Goal: Information Seeking & Learning: Learn about a topic

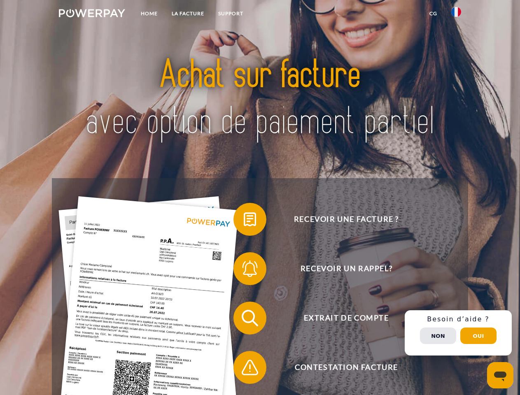
click at [92, 14] on img at bounding box center [92, 13] width 66 height 8
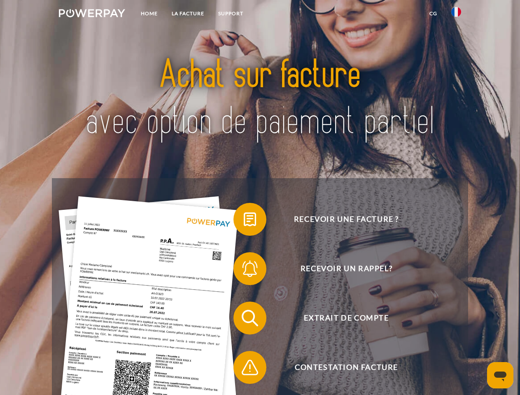
click at [456, 14] on img at bounding box center [456, 12] width 10 height 10
click at [433, 14] on link "CG" at bounding box center [433, 13] width 22 height 15
click at [244, 221] on span at bounding box center [237, 219] width 41 height 41
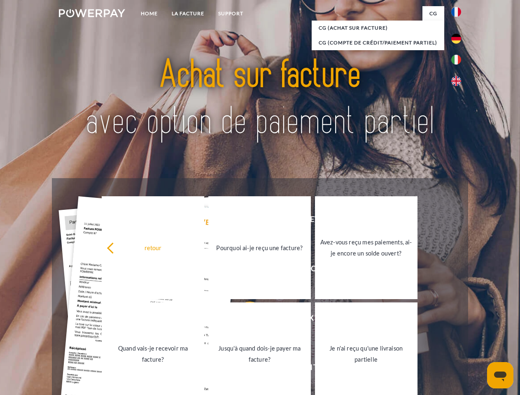
click at [244, 271] on div "Recevoir une facture ? Recevoir un rappel? Extrait de compte retour" at bounding box center [260, 342] width 416 height 329
click at [244, 320] on link "Jusqu'à quand dois-je payer ma facture?" at bounding box center [259, 354] width 103 height 103
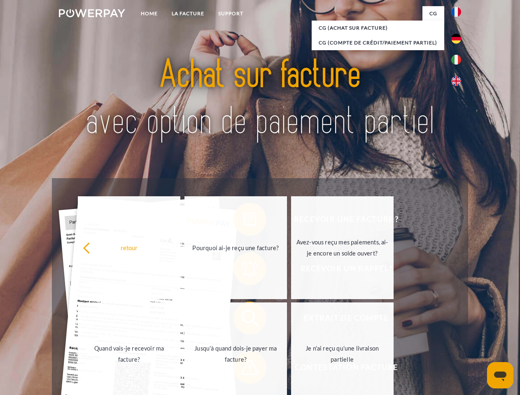
click at [244, 369] on span at bounding box center [237, 367] width 41 height 41
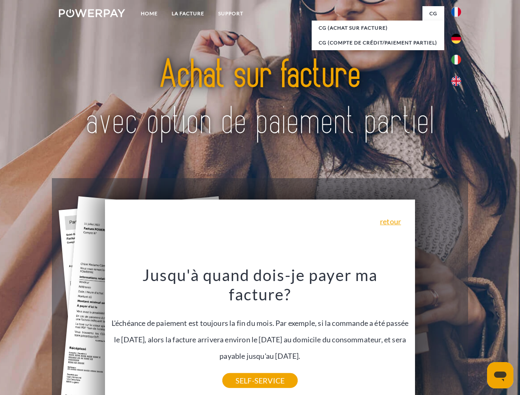
click at [458, 333] on div "Recevoir une facture ? Recevoir un rappel? Extrait de compte retour" at bounding box center [260, 342] width 416 height 329
click at [438, 335] on span "Extrait de compte" at bounding box center [346, 318] width 202 height 33
click at [478, 336] on header "Home LA FACTURE Support" at bounding box center [260, 284] width 520 height 569
